Goal: Transaction & Acquisition: Purchase product/service

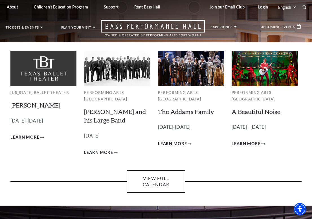
click at [283, 26] on p "Upcoming Events" at bounding box center [278, 28] width 35 height 6
click at [178, 125] on p "October 24-26, 2025" at bounding box center [191, 127] width 66 height 8
click at [187, 110] on link "The Addams Family" at bounding box center [186, 112] width 56 height 8
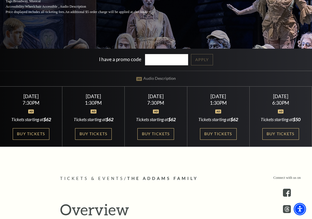
scroll to position [131, 0]
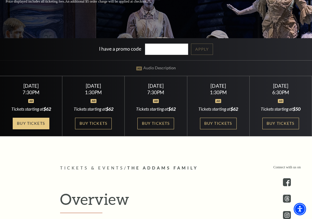
click at [41, 121] on link "Buy Tickets" at bounding box center [31, 124] width 37 height 12
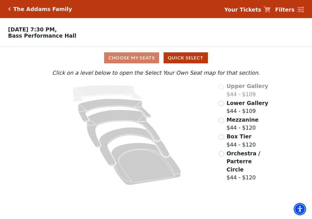
click at [223, 119] on input "Mezzanine$44 - $120\a" at bounding box center [221, 120] width 5 height 5
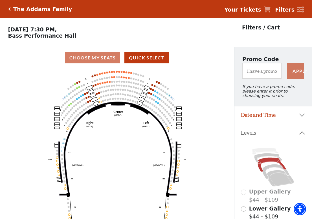
scroll to position [26, 0]
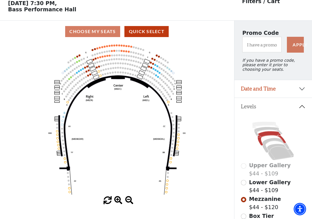
click at [245, 183] on input "Lower Gallery$44 - $109\a" at bounding box center [243, 182] width 5 height 5
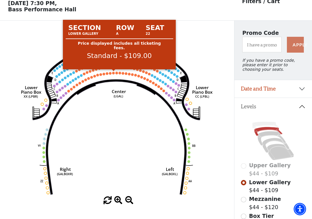
click at [114, 73] on circle at bounding box center [113, 72] width 3 height 3
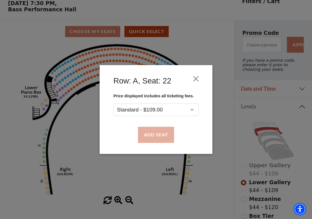
click at [152, 135] on button "Add Seat" at bounding box center [156, 135] width 36 height 16
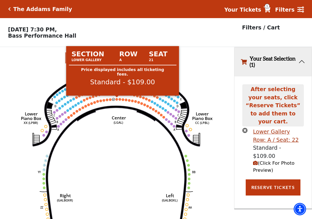
click at [117, 99] on circle at bounding box center [117, 99] width 3 height 3
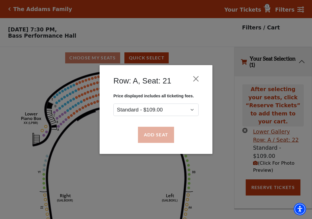
click at [158, 133] on button "Add Seat" at bounding box center [156, 135] width 36 height 16
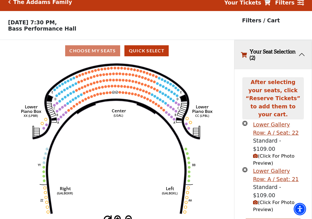
scroll to position [8, 0]
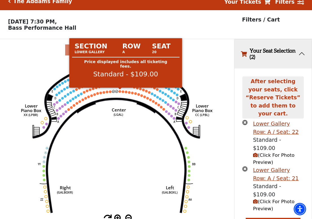
click at [120, 91] on circle at bounding box center [120, 91] width 3 height 3
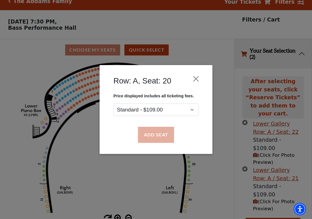
click at [161, 136] on button "Add Seat" at bounding box center [156, 135] width 36 height 16
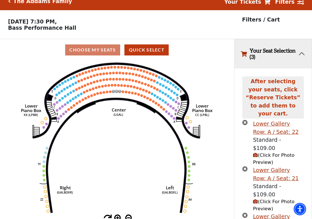
scroll to position [33, 0]
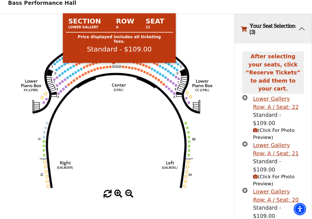
click at [114, 66] on circle at bounding box center [113, 66] width 3 height 3
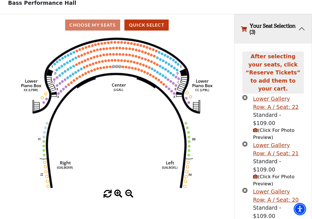
scroll to position [35, 0]
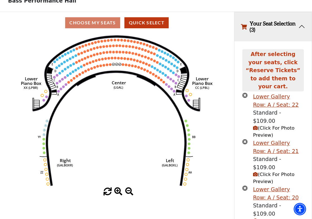
click at [245, 92] on icon "times-circle" at bounding box center [245, 94] width 5 height 5
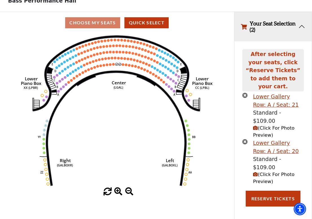
scroll to position [11, 0]
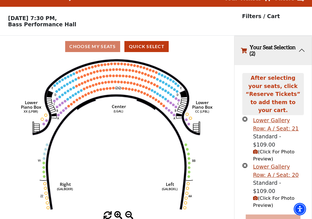
click at [278, 214] on button "Reserve Tickets" at bounding box center [273, 222] width 55 height 16
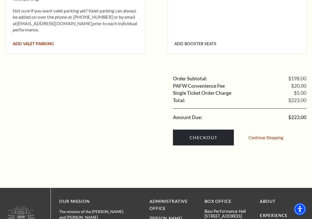
scroll to position [541, 0]
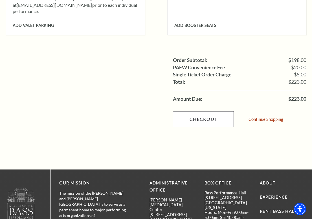
click at [208, 111] on link "Checkout" at bounding box center [203, 119] width 61 height 16
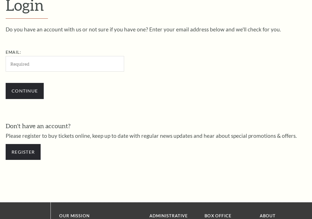
scroll to position [146, 0]
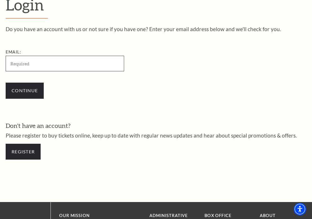
type input "[EMAIL_ADDRESS][DOMAIN_NAME]"
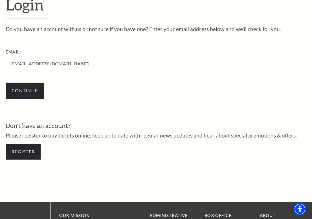
click at [25, 95] on input "Continue" at bounding box center [25, 90] width 38 height 16
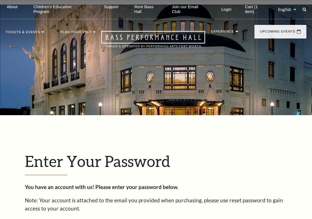
scroll to position [167, 0]
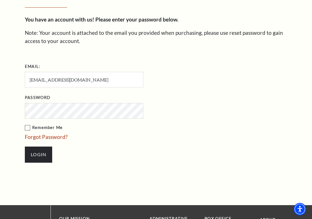
click at [38, 153] on input "Login" at bounding box center [38, 154] width 27 height 16
click at [39, 154] on input "Login" at bounding box center [38, 154] width 27 height 16
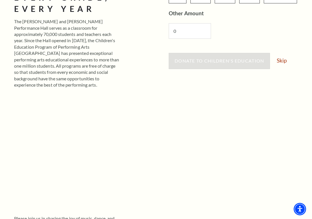
scroll to position [156, 0]
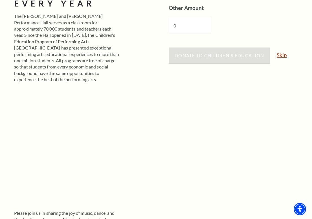
click at [281, 54] on link "Skip" at bounding box center [282, 54] width 10 height 5
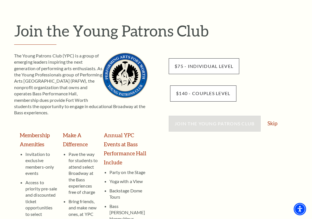
scroll to position [42, 0]
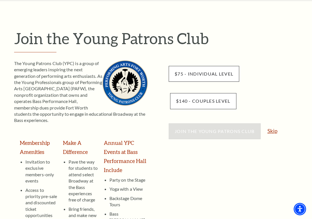
click at [273, 131] on link "Skip" at bounding box center [273, 130] width 10 height 5
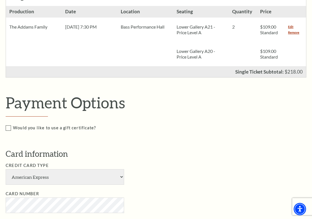
scroll to position [182, 0]
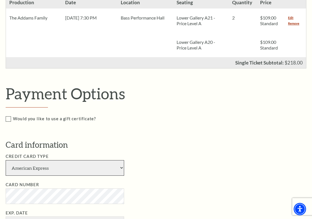
select select "24"
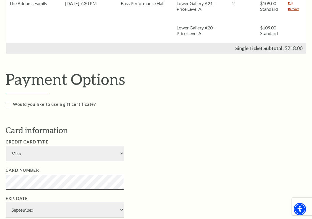
scroll to position [197, 0]
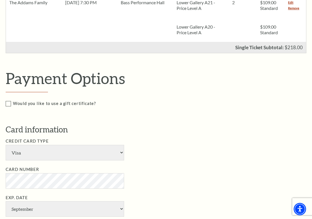
select select "2029"
type input "116"
type input "Lee Schedler"
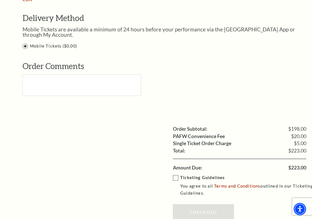
scroll to position [557, 0]
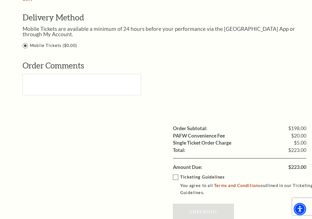
click at [175, 173] on label "Ticketing Guidelines You agree to all Terms and Conditions outlined in our Tick…" at bounding box center [244, 184] width 142 height 23
click at [0, 0] on input "Ticketing Guidelines You agree to all Terms and Conditions outlined in our Tick…" at bounding box center [0, 0] width 0 height 0
click at [188, 203] on link "Checkout" at bounding box center [203, 211] width 61 height 16
